Goal: Information Seeking & Learning: Check status

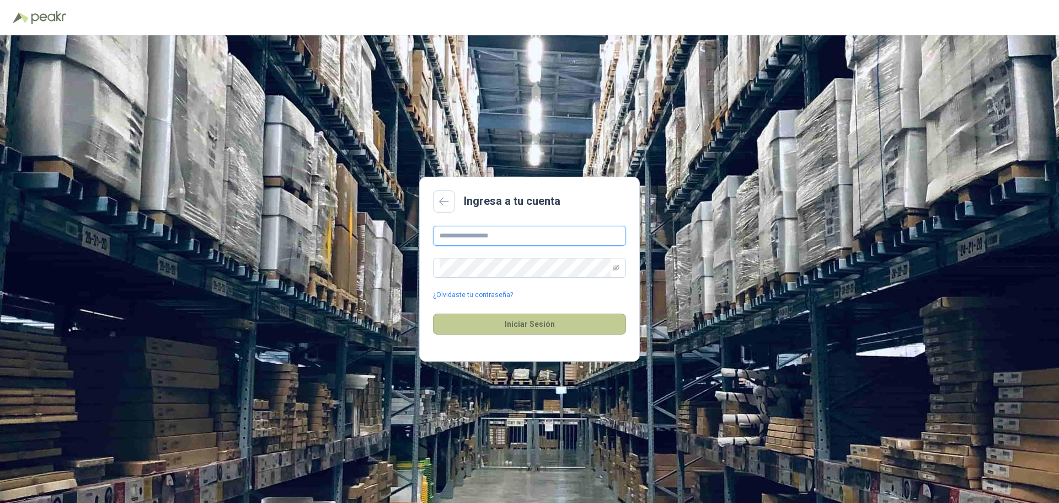
type input "**********"
click at [509, 318] on button "Iniciar Sesión" at bounding box center [529, 323] width 193 height 21
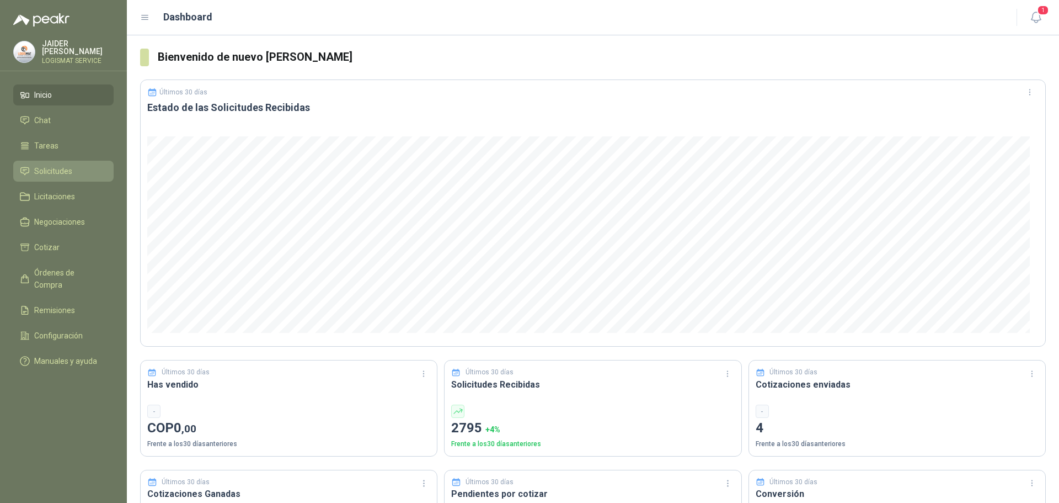
click at [81, 167] on li "Solicitudes" at bounding box center [63, 171] width 87 height 12
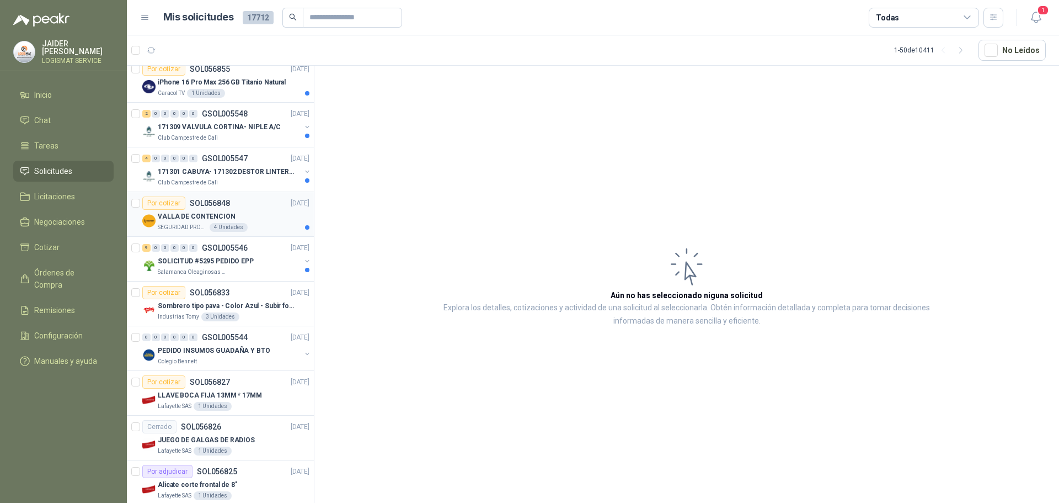
scroll to position [331, 0]
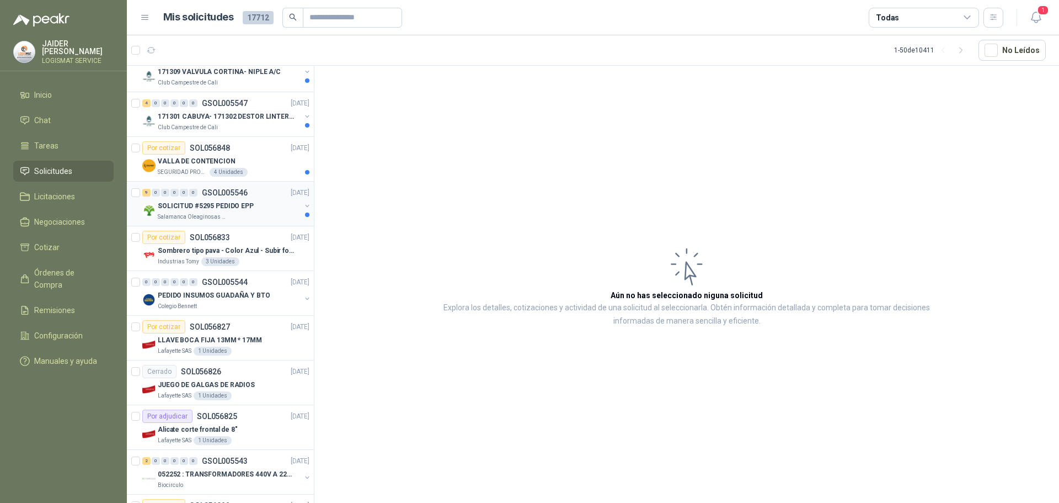
click at [248, 217] on div "Salamanca Oleaginosas SAS" at bounding box center [229, 216] width 143 height 9
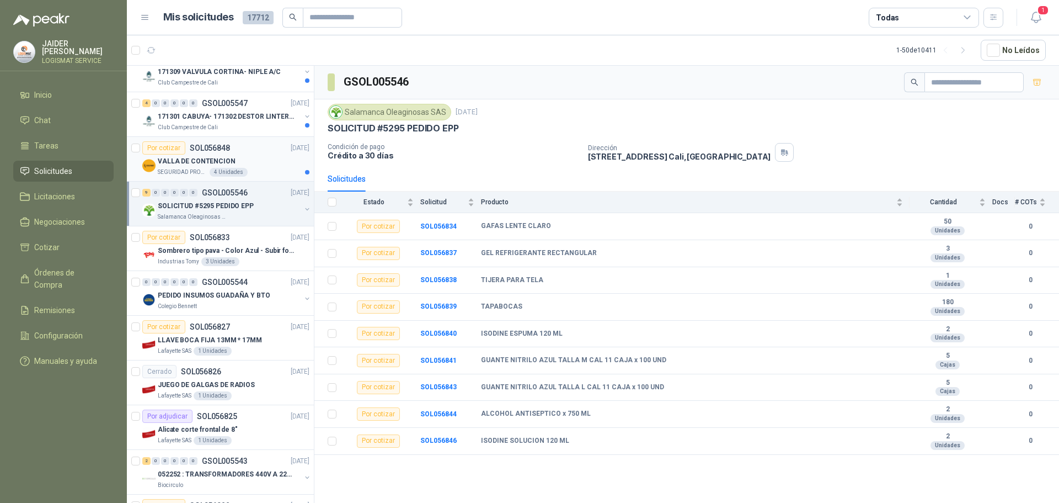
click at [244, 163] on div "VALLA DE CONTENCION" at bounding box center [234, 160] width 152 height 13
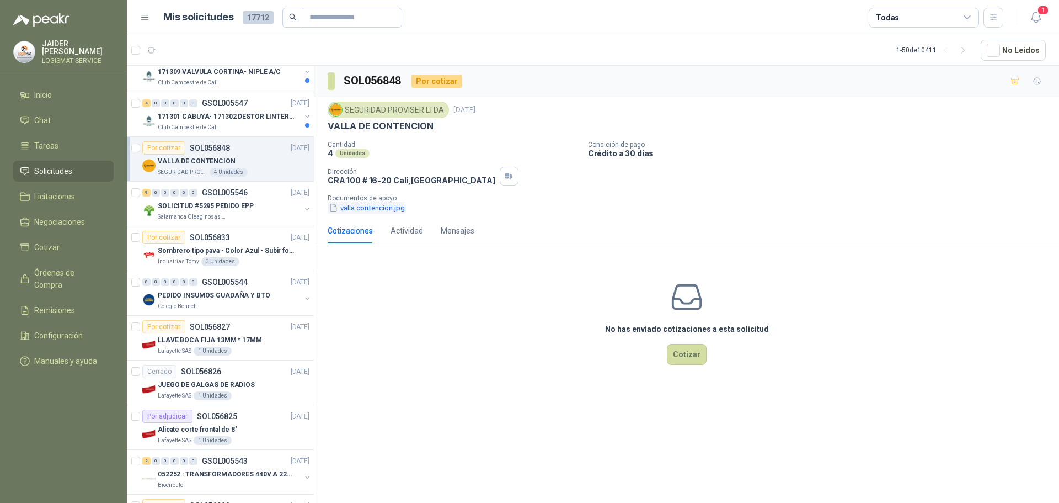
click at [359, 209] on button "valla contencion.jpg" at bounding box center [367, 208] width 78 height 12
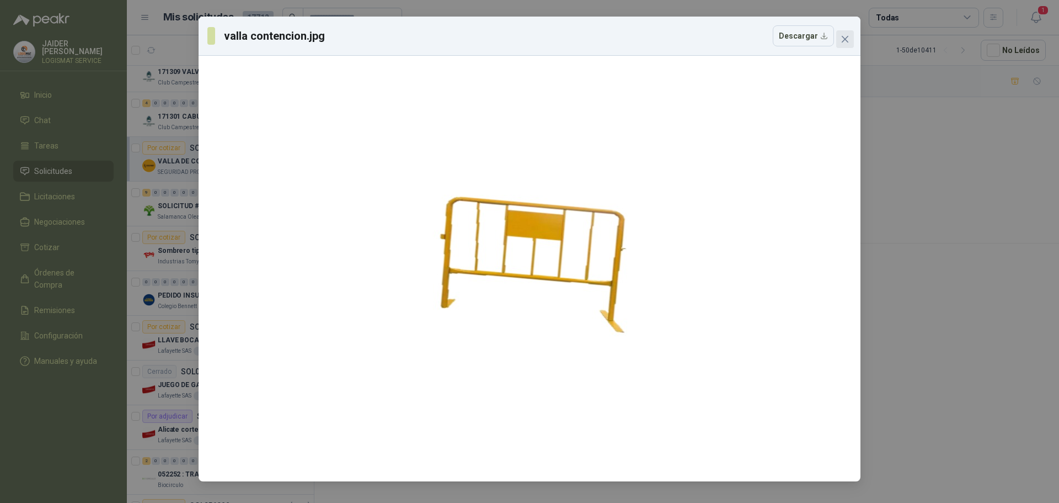
click at [845, 37] on icon "close" at bounding box center [845, 39] width 9 height 9
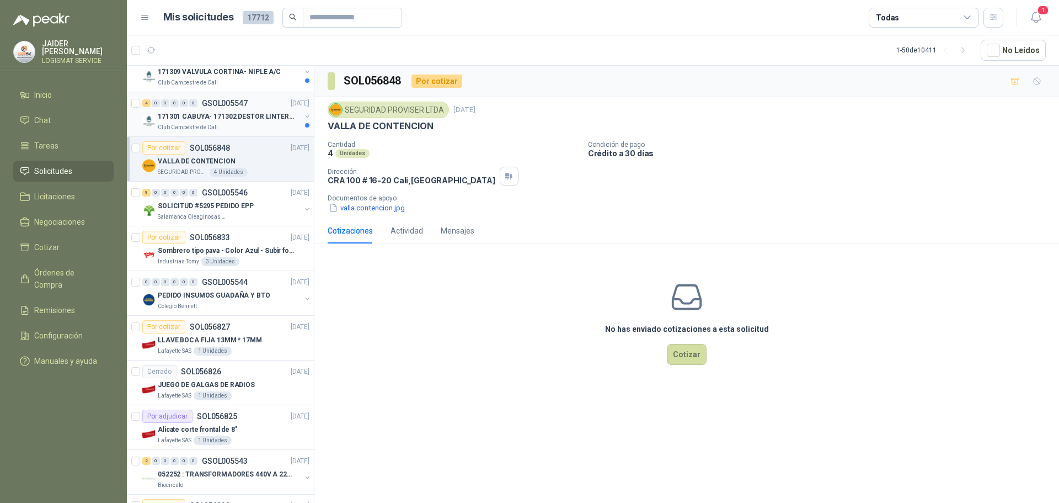
click at [220, 123] on div "Club Campestre de Cali" at bounding box center [229, 127] width 143 height 9
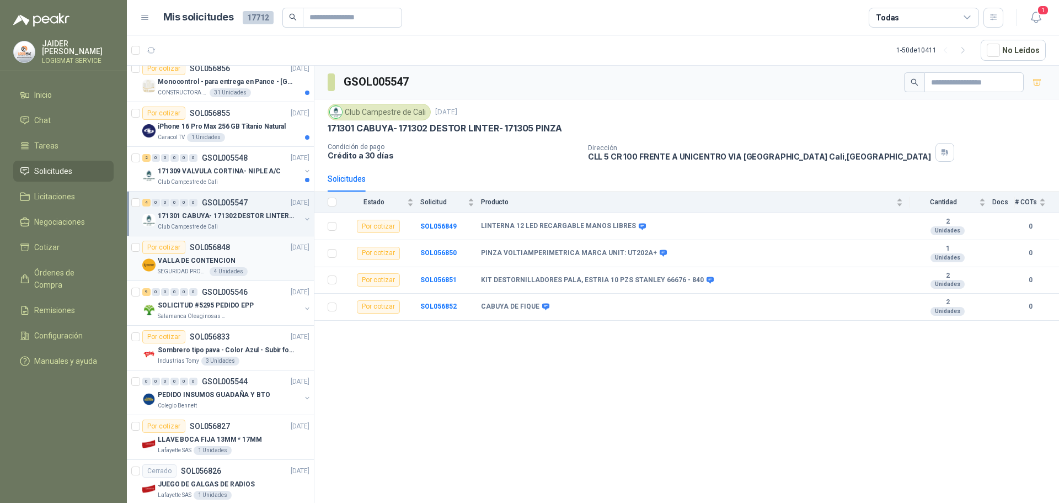
scroll to position [221, 0]
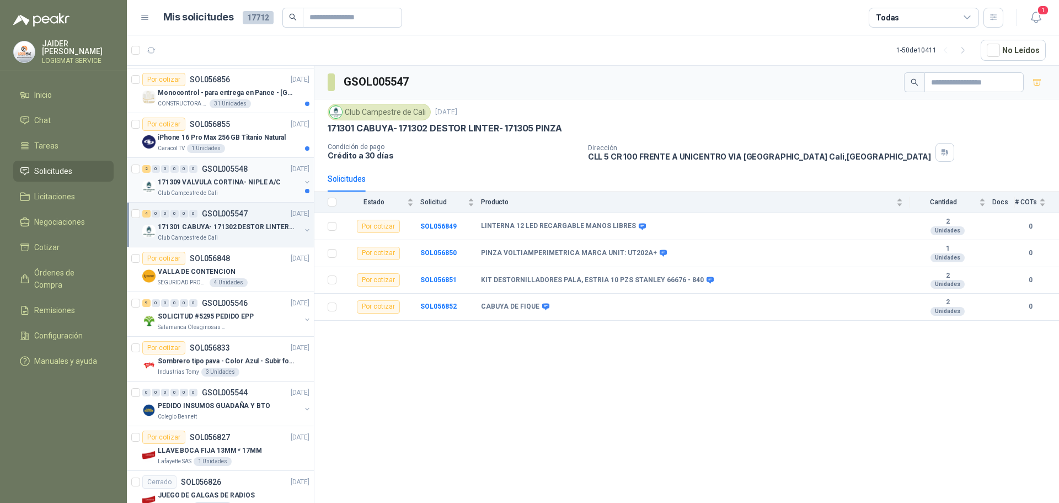
click at [229, 188] on div "171309 VALVULA CORTINA- NIPLE A/C" at bounding box center [229, 181] width 143 height 13
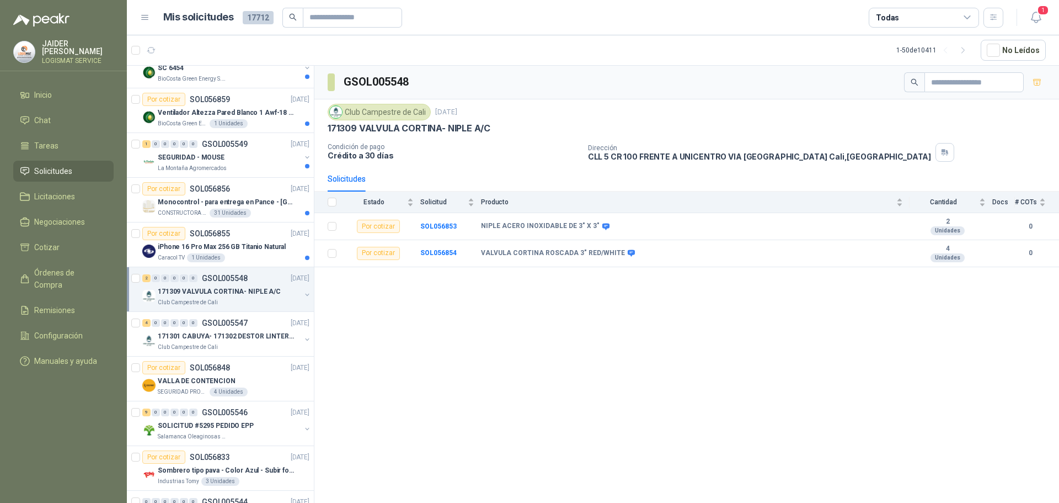
scroll to position [110, 0]
drag, startPoint x: 987, startPoint y: 14, endPoint x: 973, endPoint y: 20, distance: 15.1
click at [981, 18] on div "Todas" at bounding box center [936, 18] width 135 height 20
click at [995, 17] on icon "button" at bounding box center [993, 17] width 9 height 9
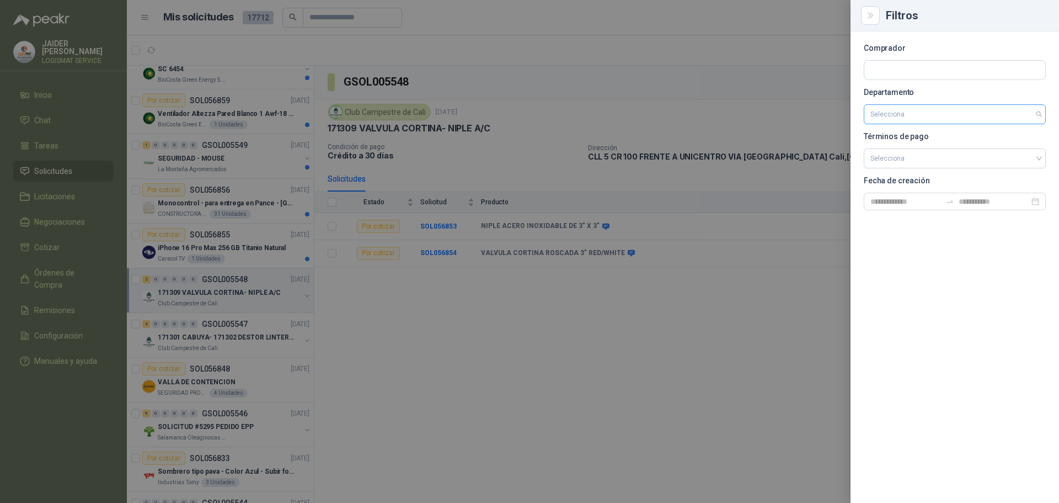
click at [920, 118] on input "search" at bounding box center [955, 114] width 169 height 19
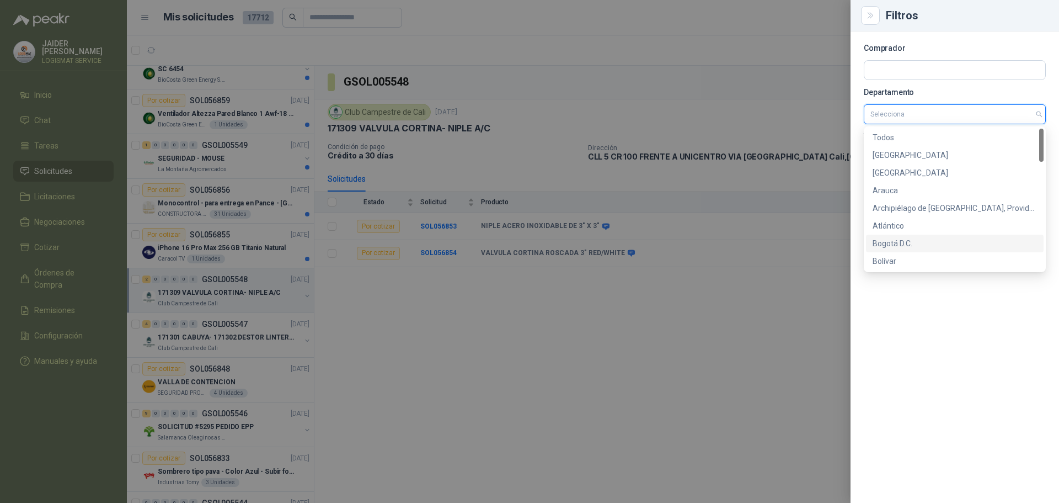
click at [891, 239] on div "Bogotá D.C." at bounding box center [955, 243] width 164 height 12
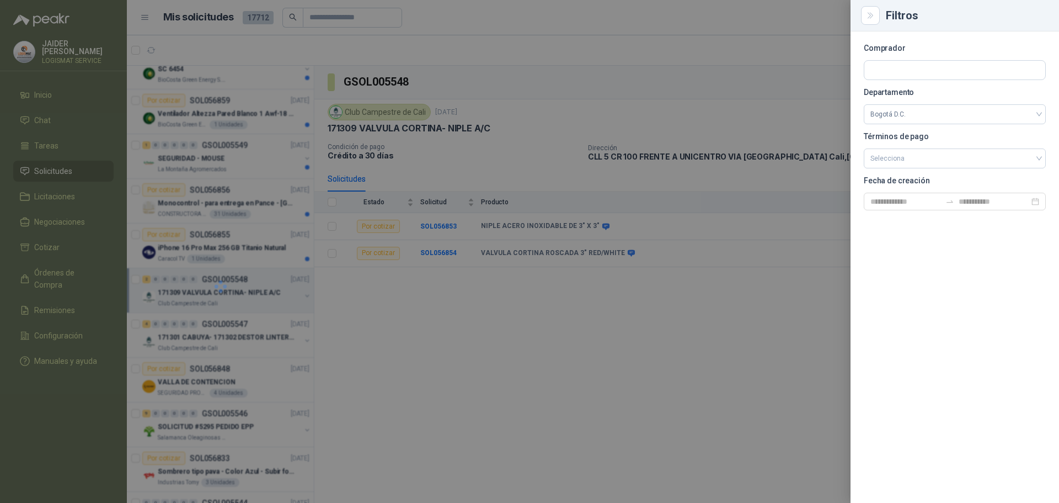
click at [696, 125] on div at bounding box center [529, 251] width 1059 height 503
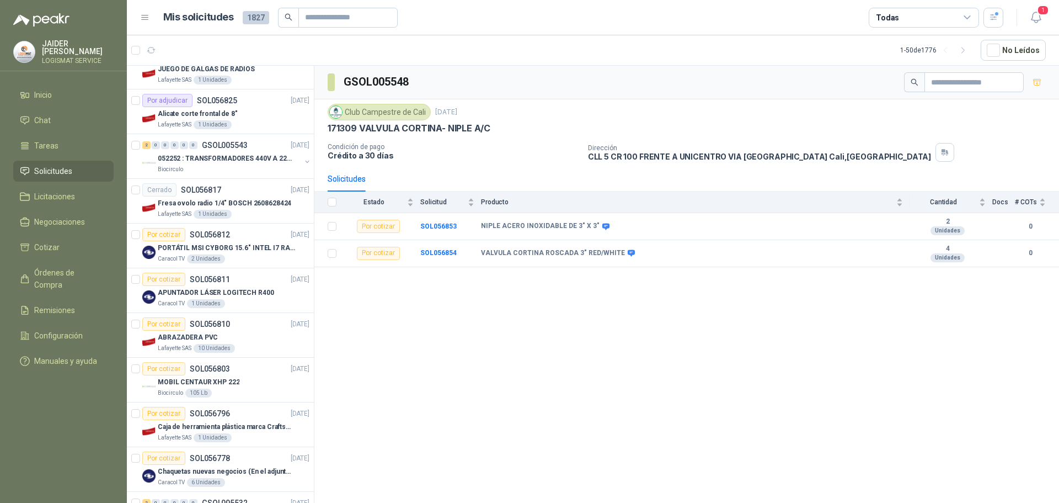
scroll to position [0, 0]
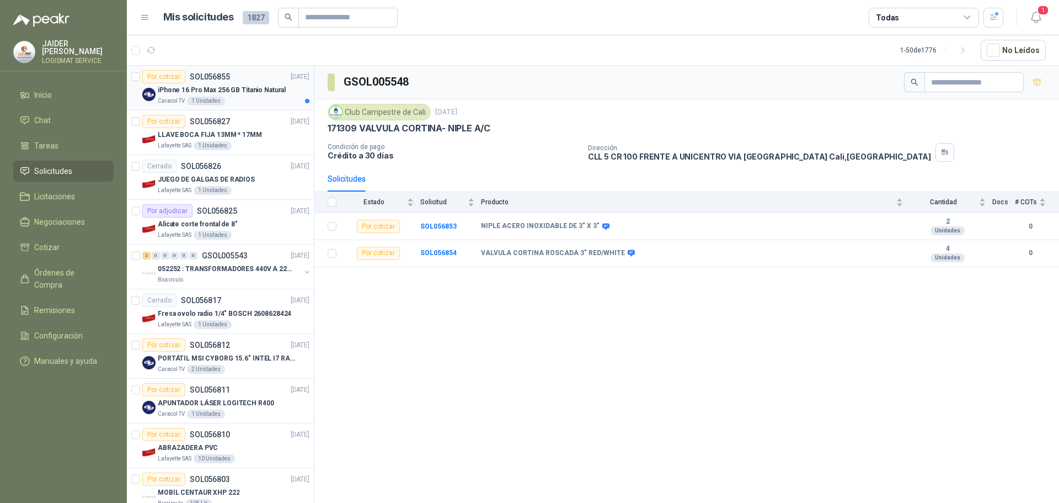
click at [248, 106] on article "Por cotizar SOL056855 [DATE] iPhone 16 Pro Max 256 GB Titanio Natural Caracol T…" at bounding box center [220, 88] width 187 height 45
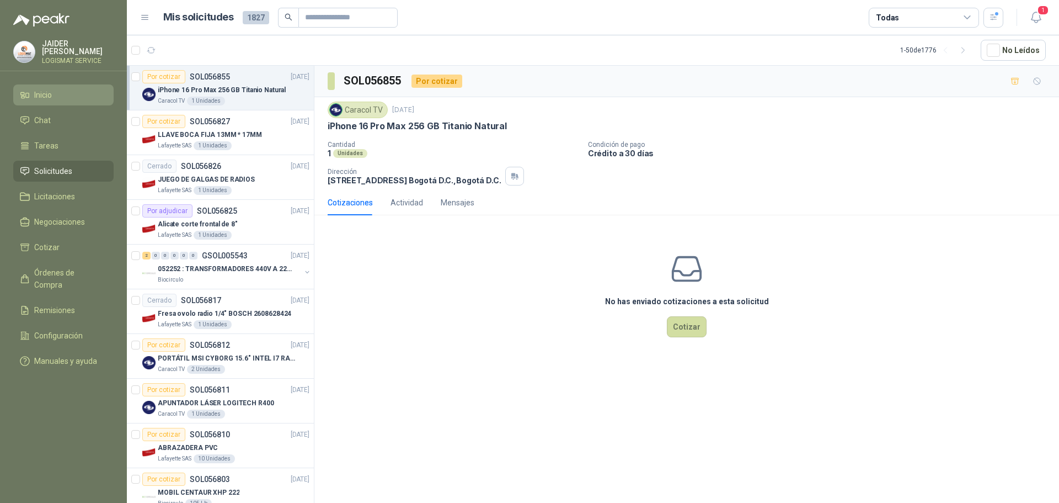
click at [39, 84] on link "Inicio" at bounding box center [63, 94] width 100 height 21
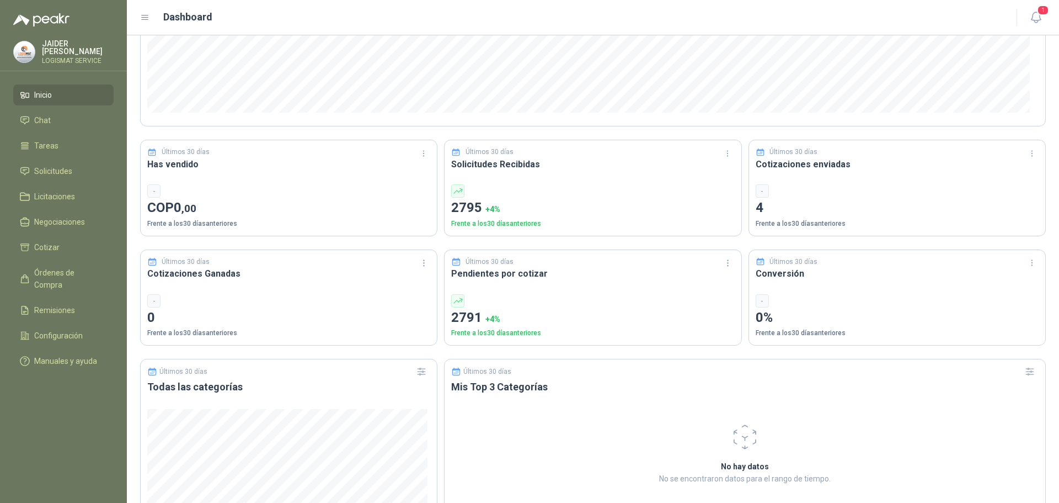
scroll to position [221, 0]
click at [457, 193] on icon at bounding box center [459, 190] width 10 height 10
click at [58, 169] on span "Solicitudes" at bounding box center [53, 171] width 38 height 12
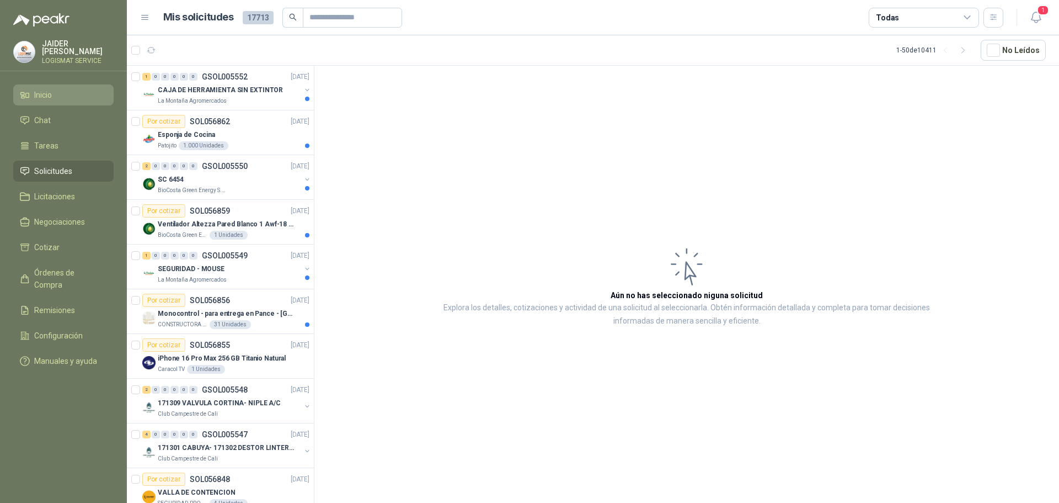
click at [39, 89] on span "Inicio" at bounding box center [43, 95] width 18 height 12
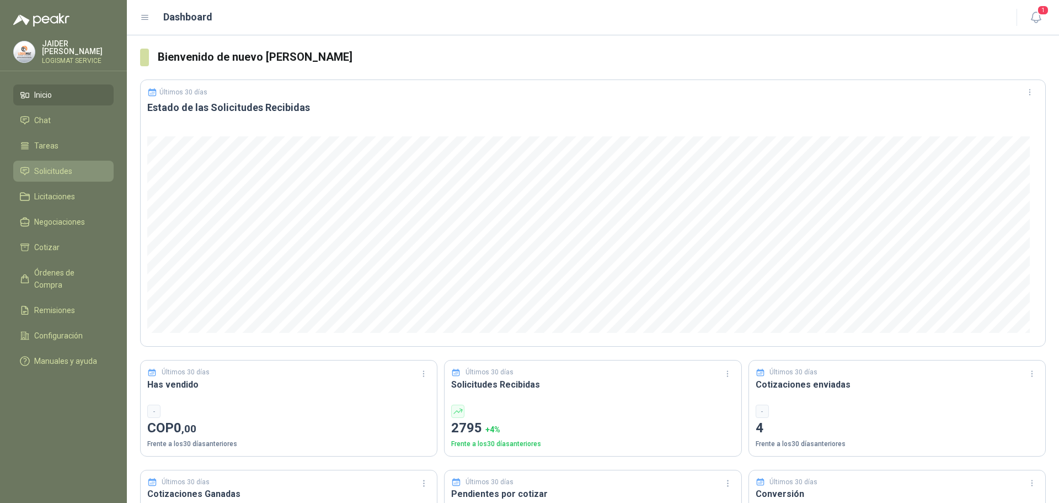
click at [57, 173] on span "Solicitudes" at bounding box center [53, 171] width 38 height 12
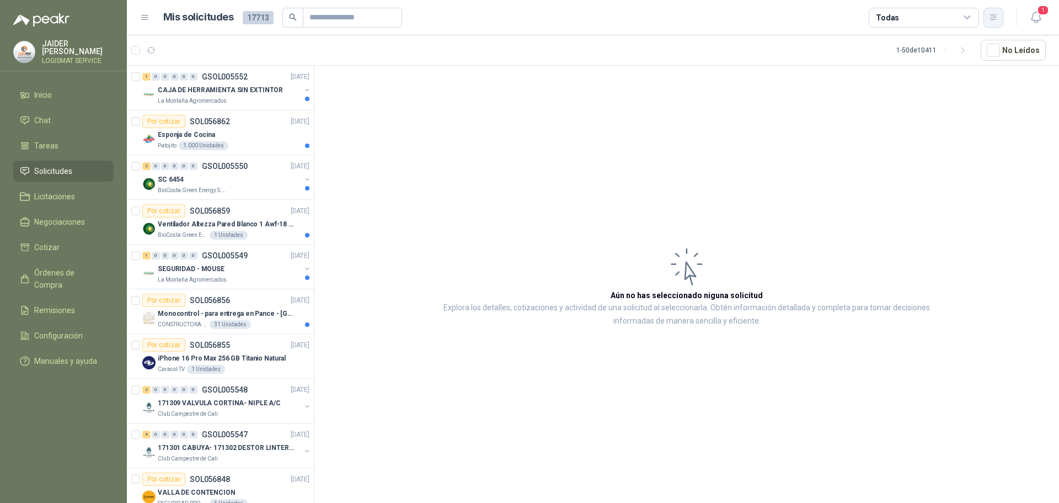
click at [994, 16] on icon "button" at bounding box center [993, 17] width 9 height 9
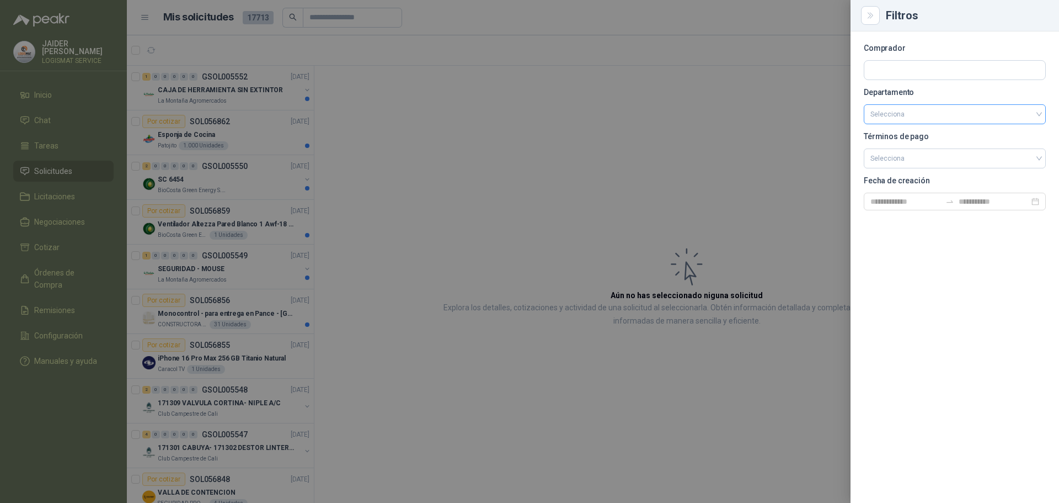
click at [927, 118] on input "search" at bounding box center [955, 114] width 169 height 19
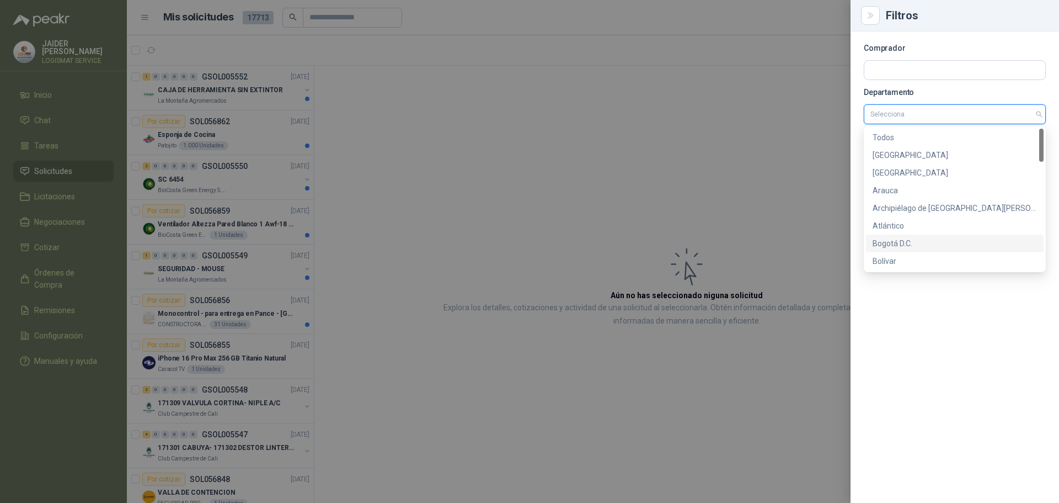
click at [905, 243] on div "Bogotá D.C." at bounding box center [955, 243] width 164 height 12
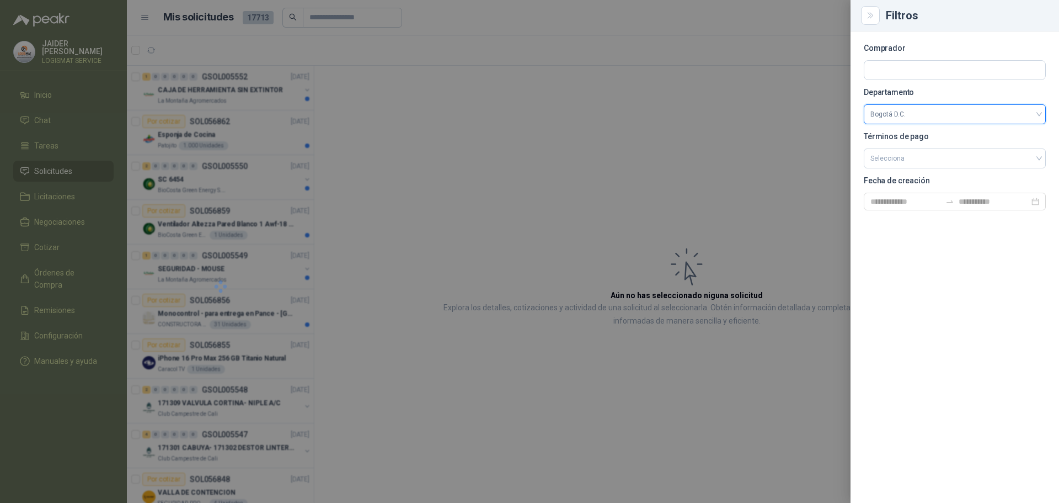
click at [739, 169] on div at bounding box center [529, 251] width 1059 height 503
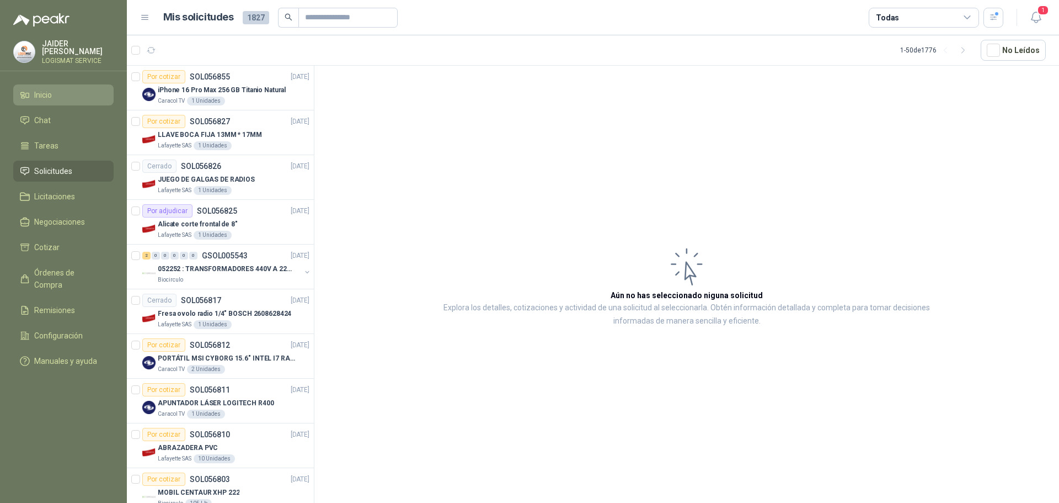
click at [71, 100] on link "Inicio" at bounding box center [63, 94] width 100 height 21
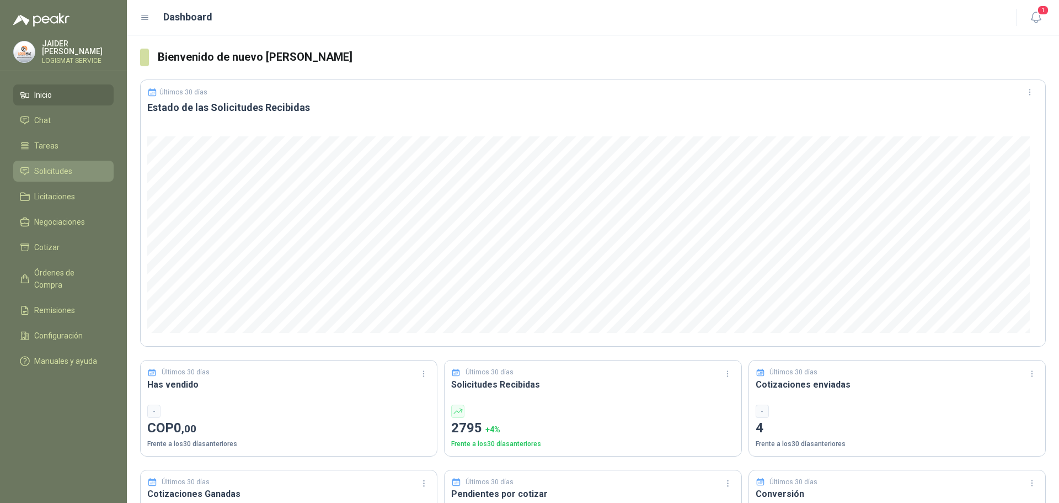
click at [62, 169] on span "Solicitudes" at bounding box center [53, 171] width 38 height 12
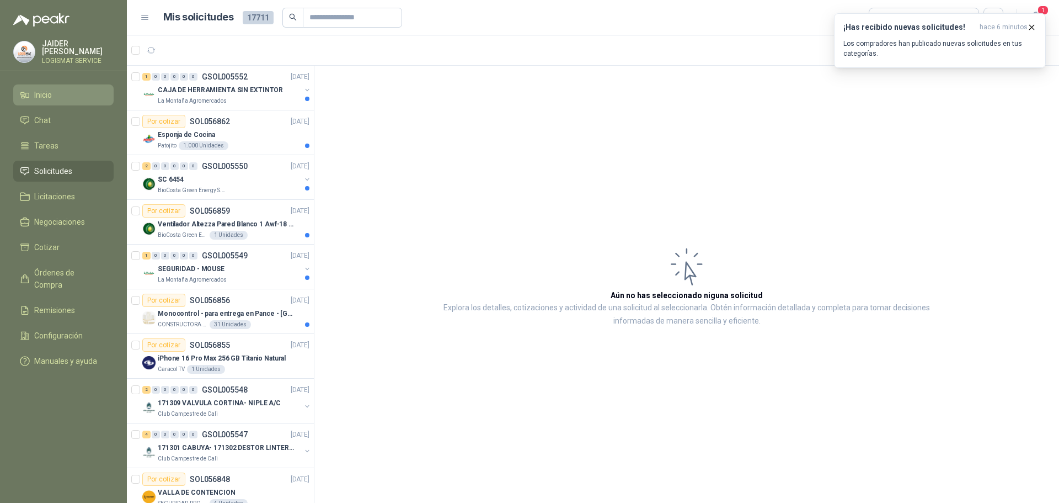
click at [45, 91] on span "Inicio" at bounding box center [43, 95] width 18 height 12
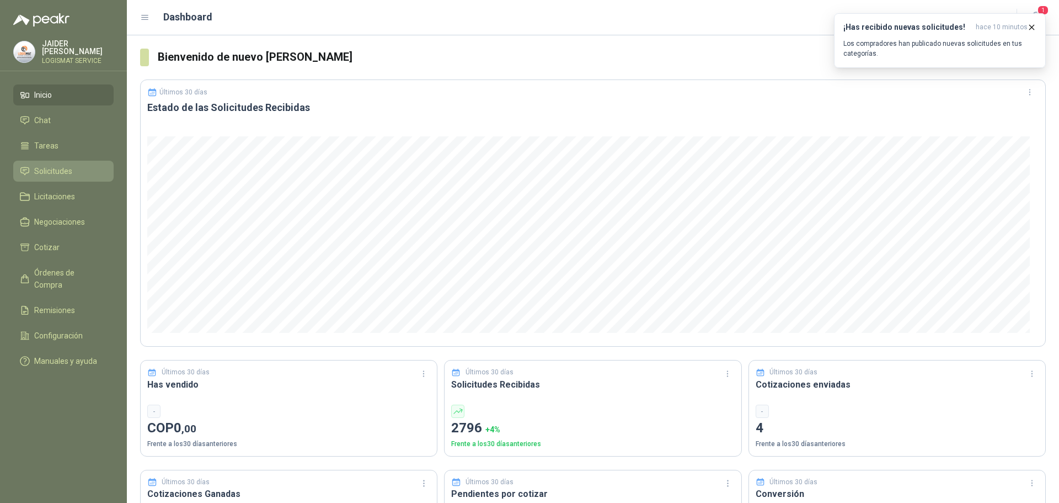
click at [66, 170] on span "Solicitudes" at bounding box center [53, 171] width 38 height 12
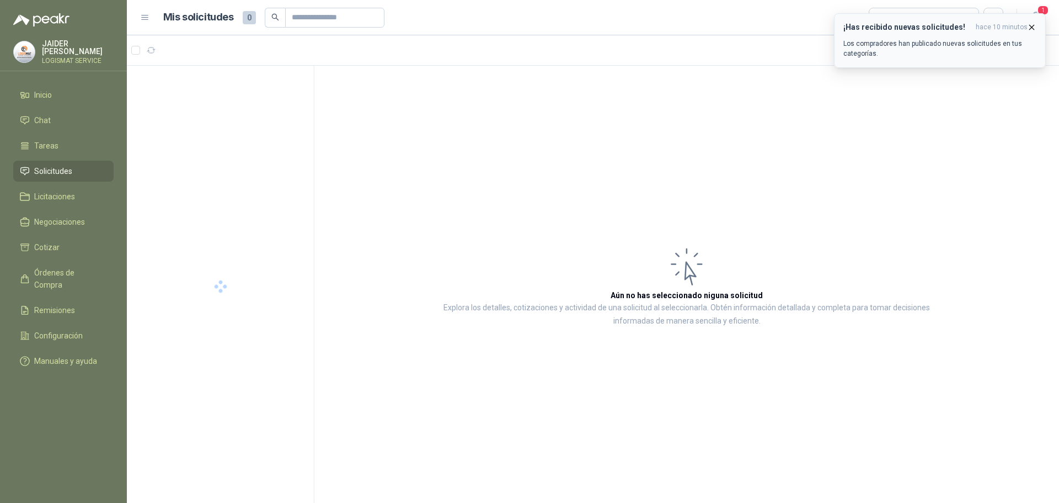
click at [1028, 29] on icon "button" at bounding box center [1031, 27] width 9 height 9
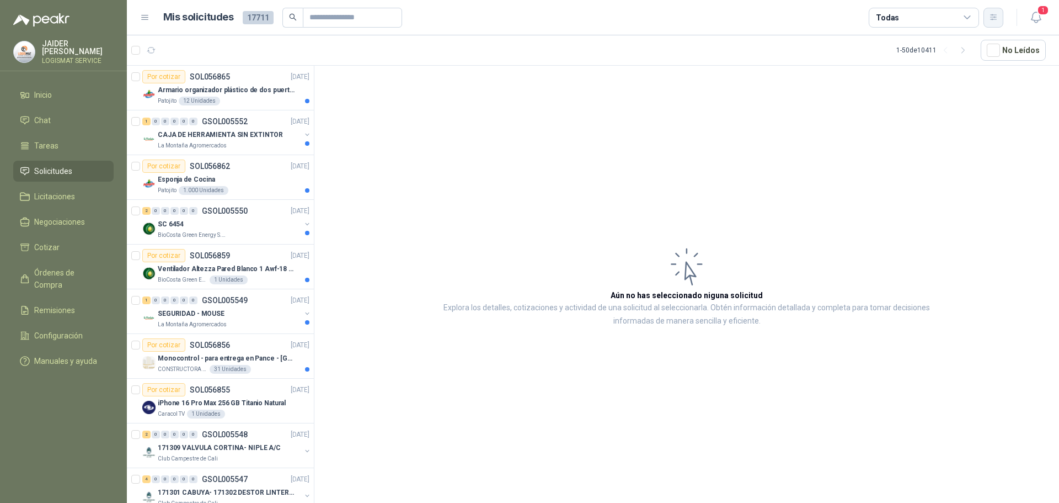
click at [988, 13] on button "button" at bounding box center [994, 18] width 20 height 20
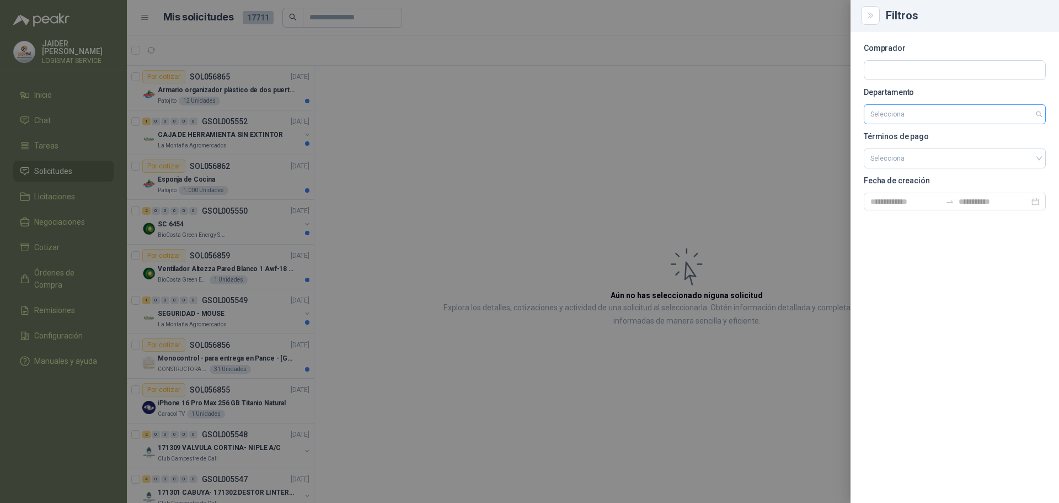
click at [917, 123] on input "search" at bounding box center [955, 114] width 169 height 19
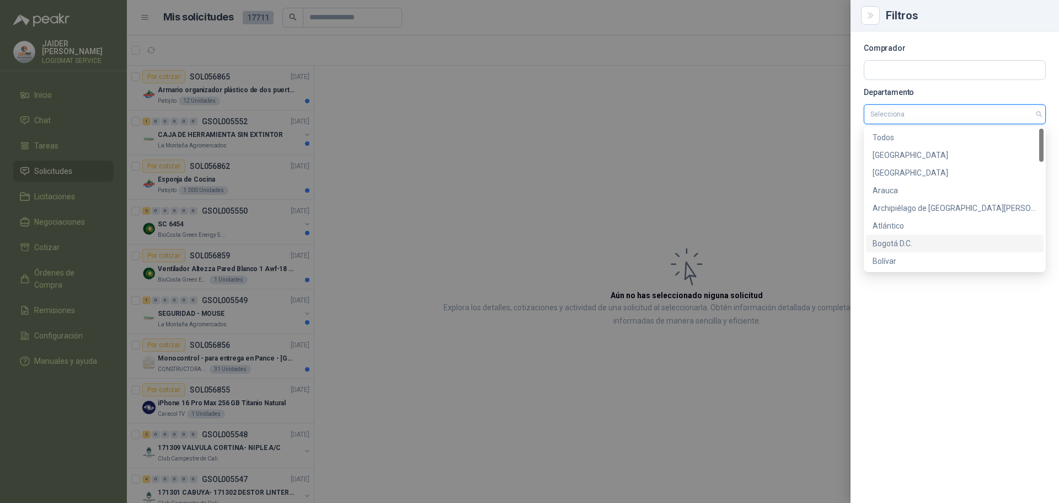
click at [905, 246] on div "Bogotá D.C." at bounding box center [955, 243] width 164 height 12
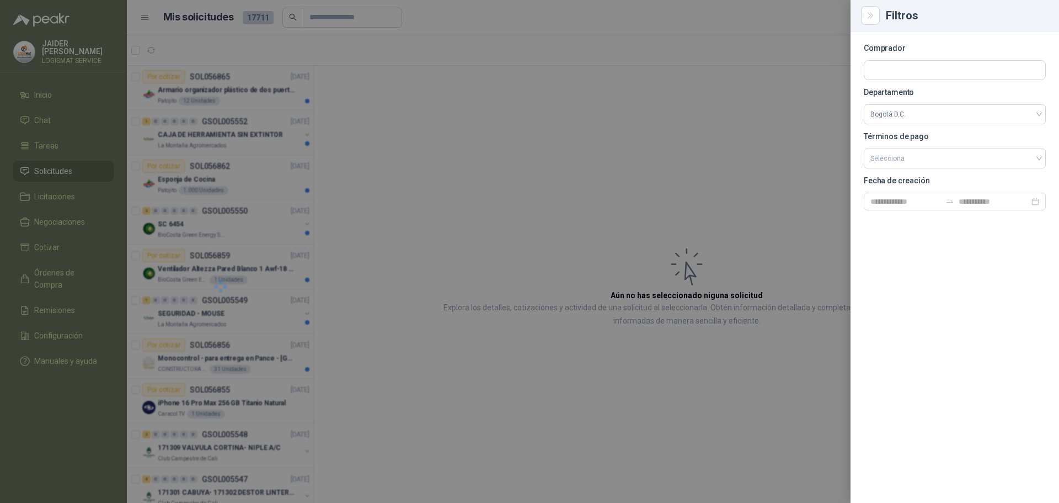
click at [596, 98] on div at bounding box center [529, 251] width 1059 height 503
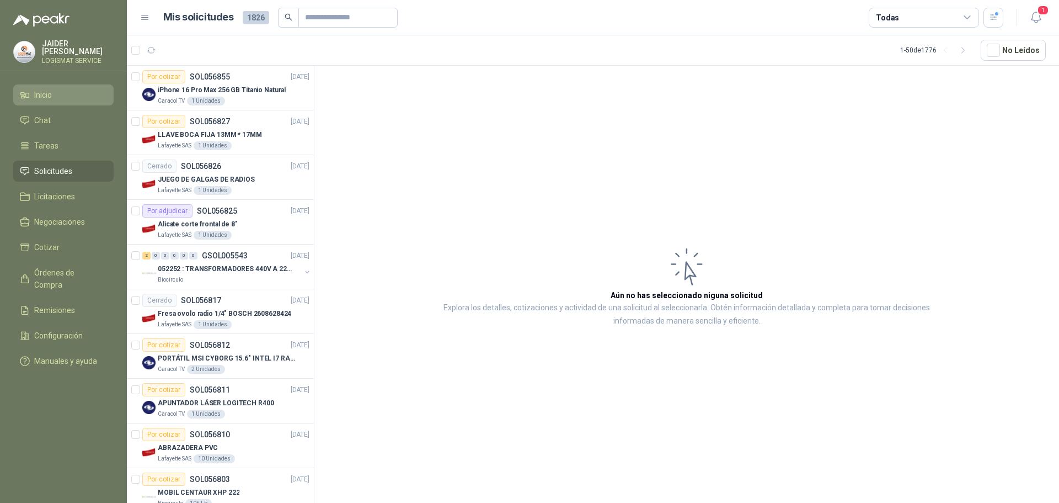
click at [64, 90] on li "Inicio" at bounding box center [63, 95] width 87 height 12
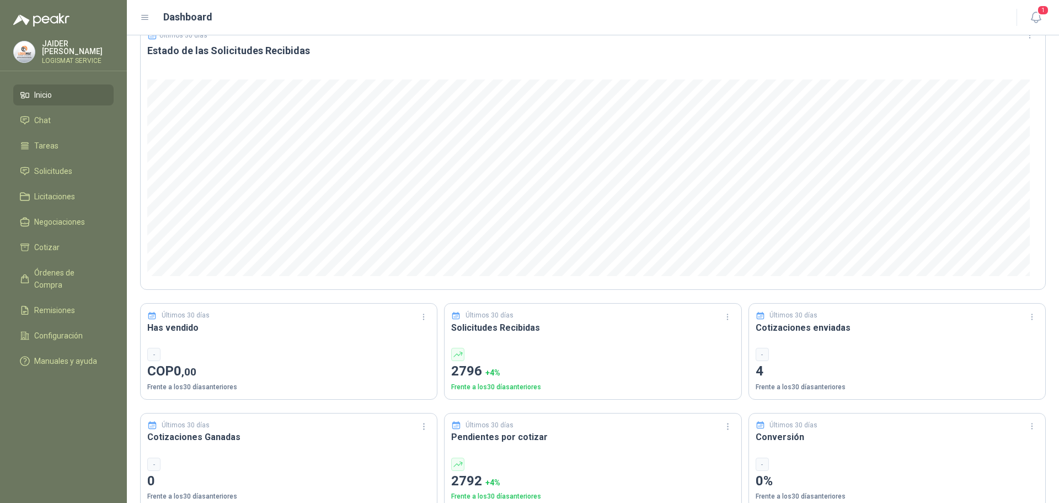
scroll to position [75, 0]
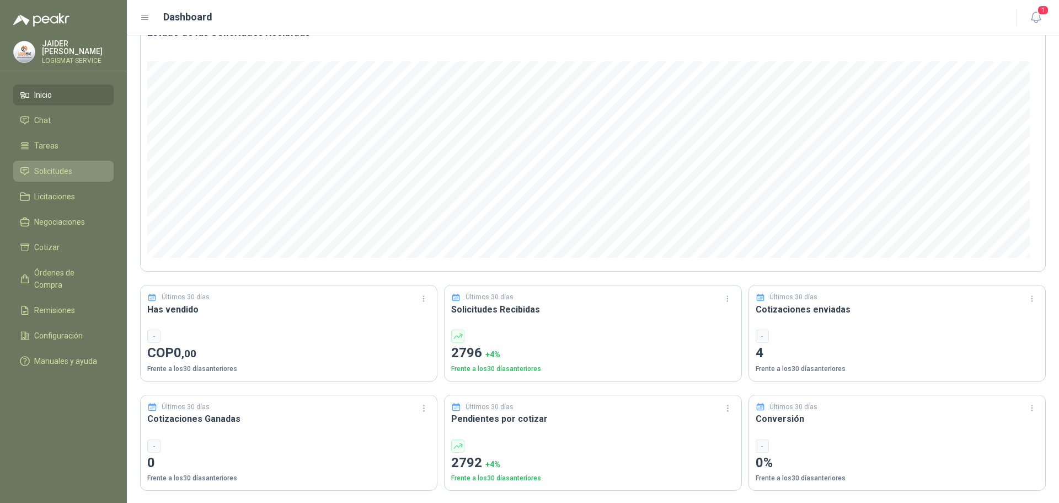
click at [76, 172] on li "Solicitudes" at bounding box center [63, 171] width 87 height 12
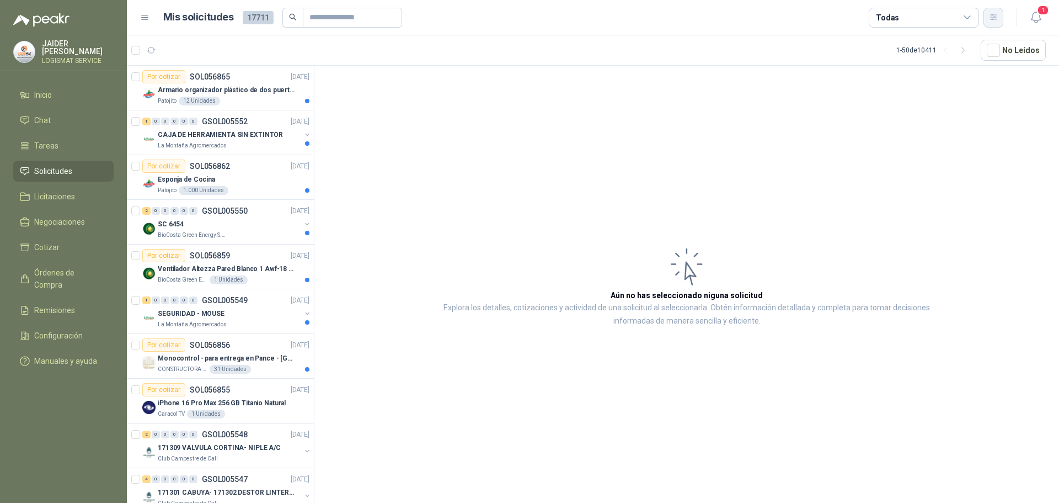
click at [994, 18] on icon "button" at bounding box center [993, 17] width 6 height 6
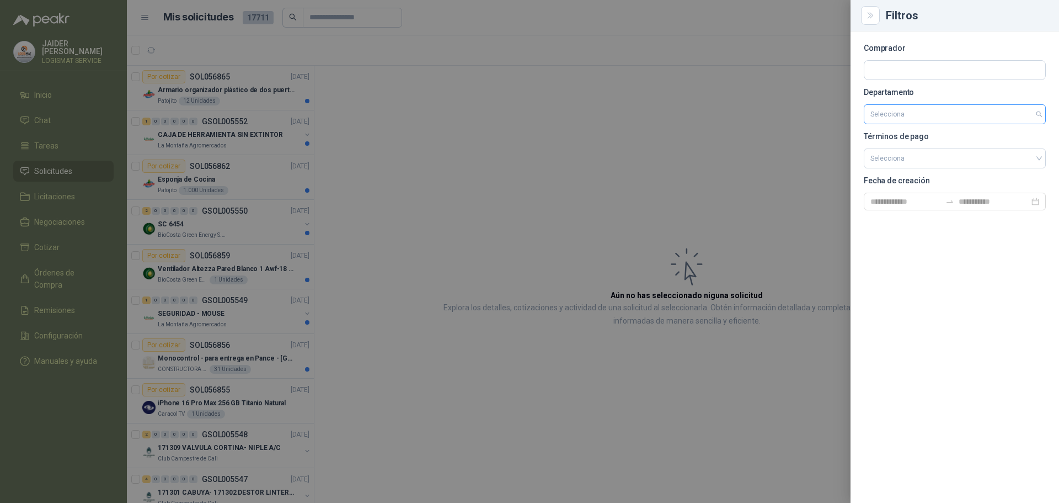
click at [914, 118] on input "search" at bounding box center [955, 114] width 169 height 19
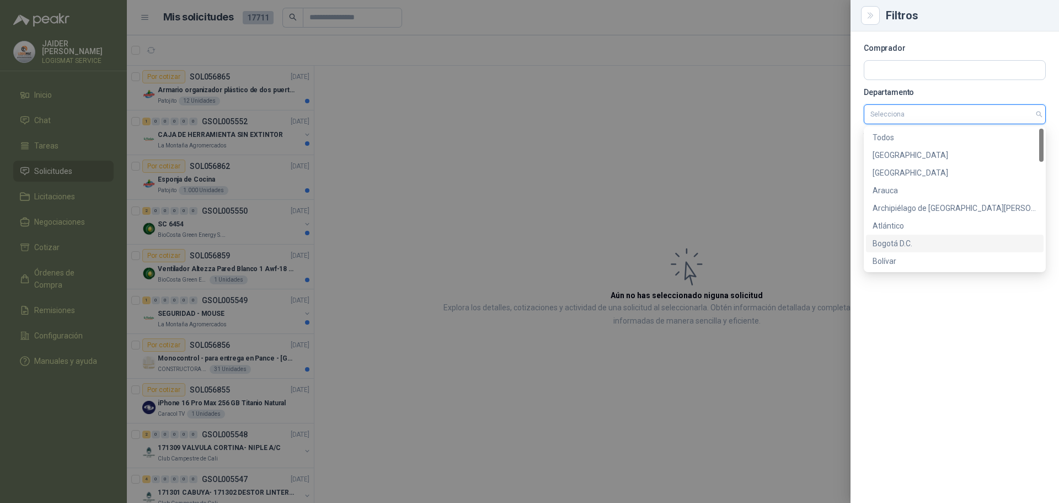
click at [899, 242] on div "Bogotá D.C." at bounding box center [955, 243] width 164 height 12
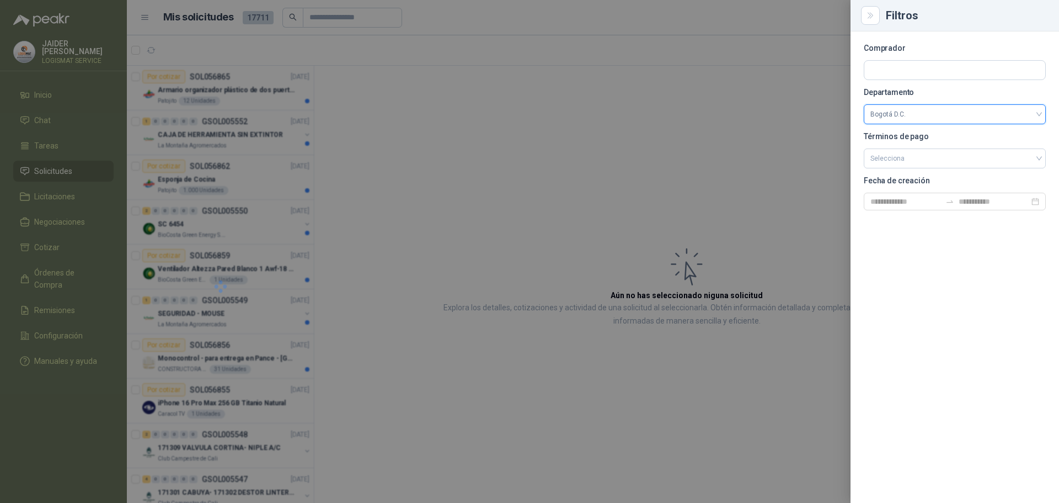
click at [525, 8] on div at bounding box center [529, 251] width 1059 height 503
